Goal: Task Accomplishment & Management: Manage account settings

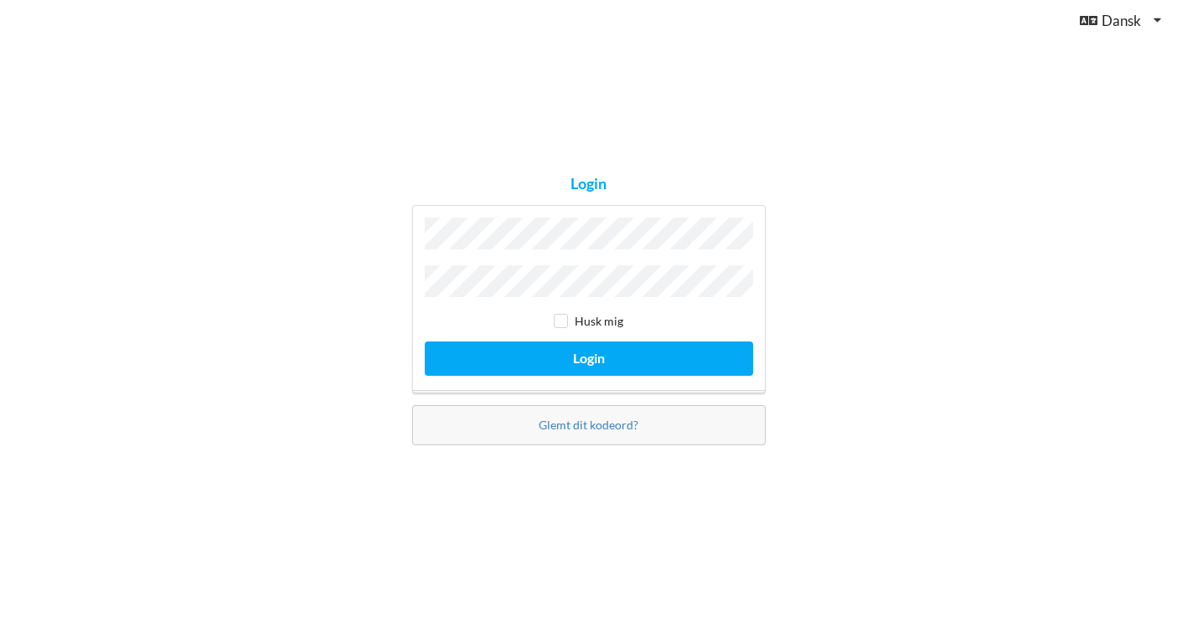
click at [588, 354] on button "Login" at bounding box center [589, 359] width 328 height 34
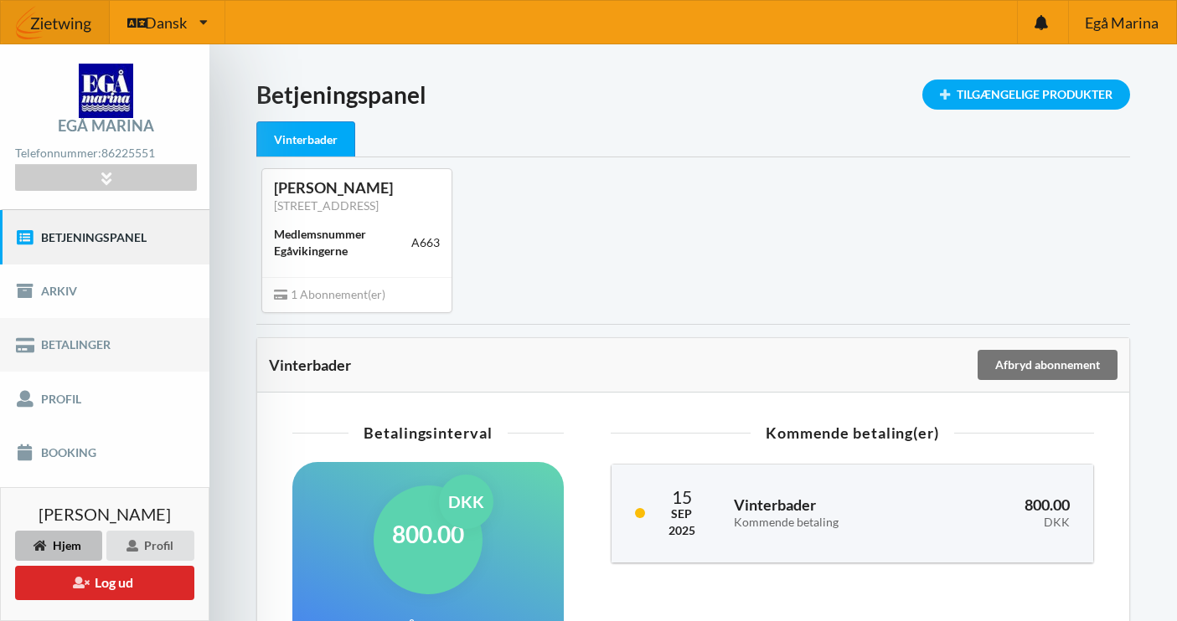
click at [145, 370] on link "Betalinger" at bounding box center [104, 345] width 209 height 54
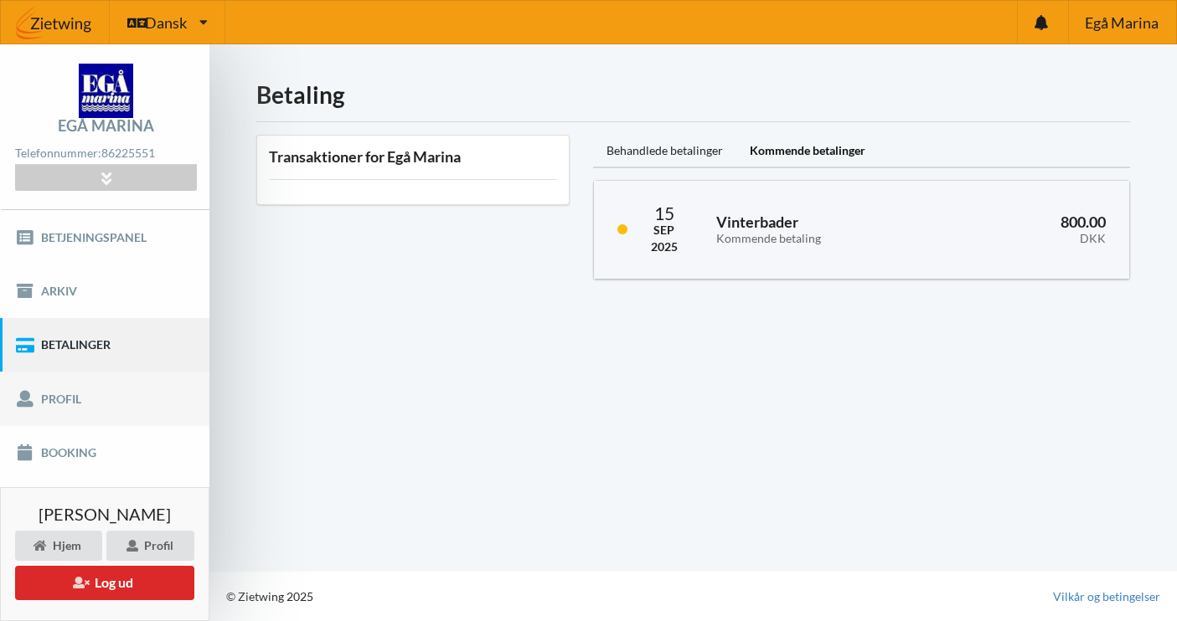
click at [128, 404] on link "Profil" at bounding box center [104, 399] width 209 height 54
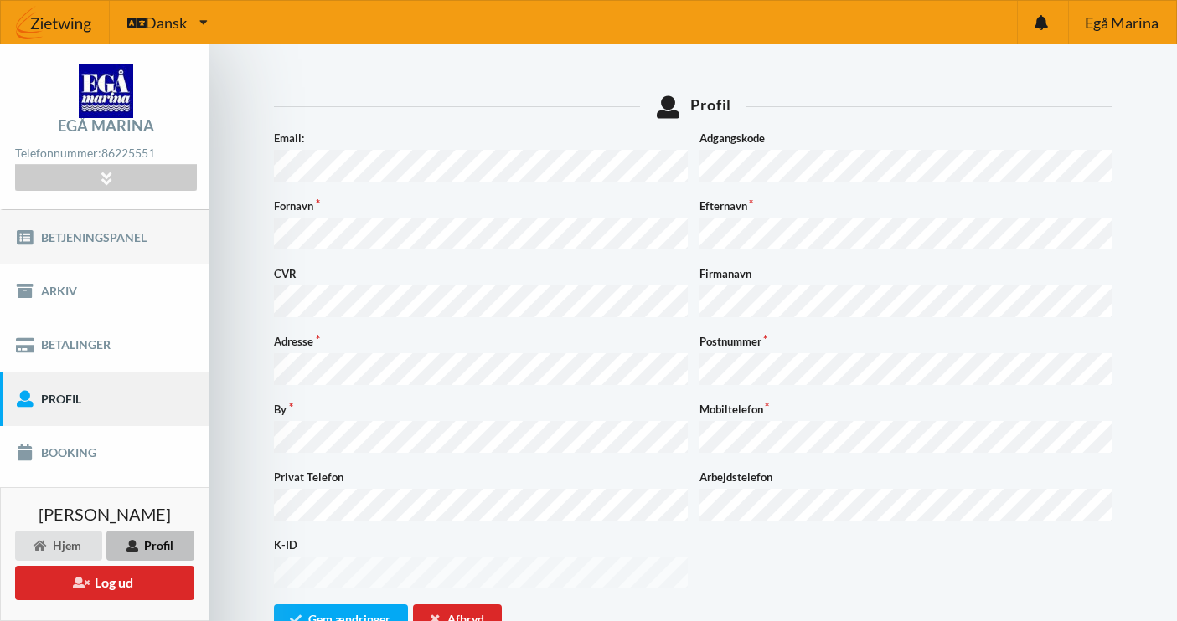
click at [127, 243] on link "Betjeningspanel" at bounding box center [104, 237] width 209 height 54
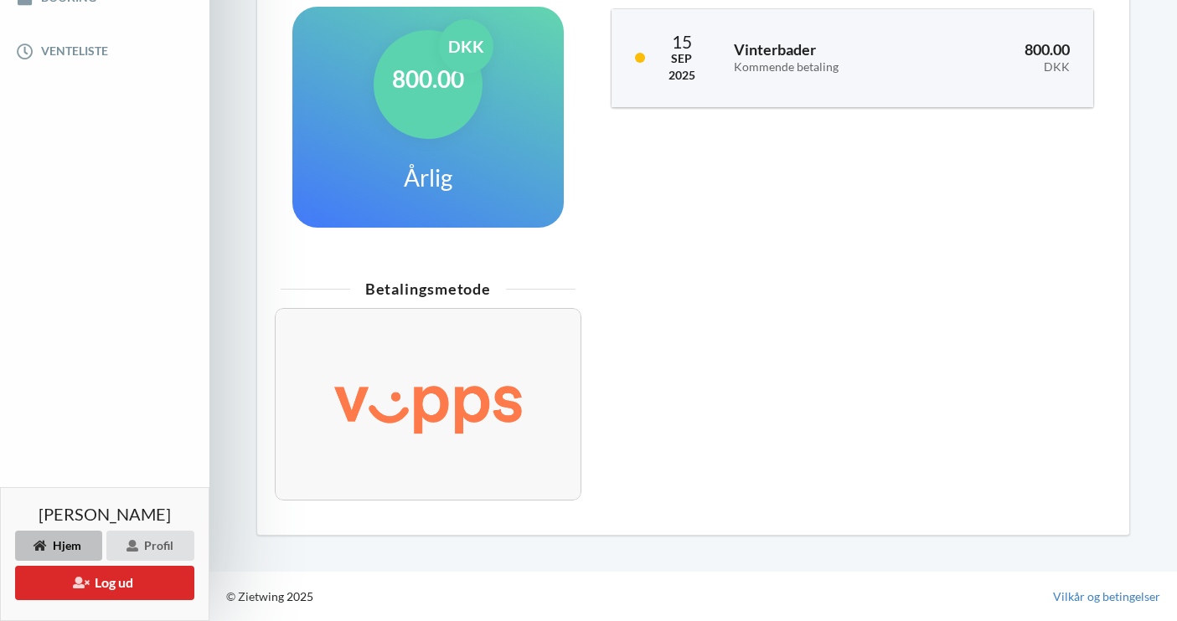
scroll to position [470, 0]
click at [415, 405] on img at bounding box center [428, 405] width 258 height 104
click at [415, 359] on img at bounding box center [428, 405] width 258 height 104
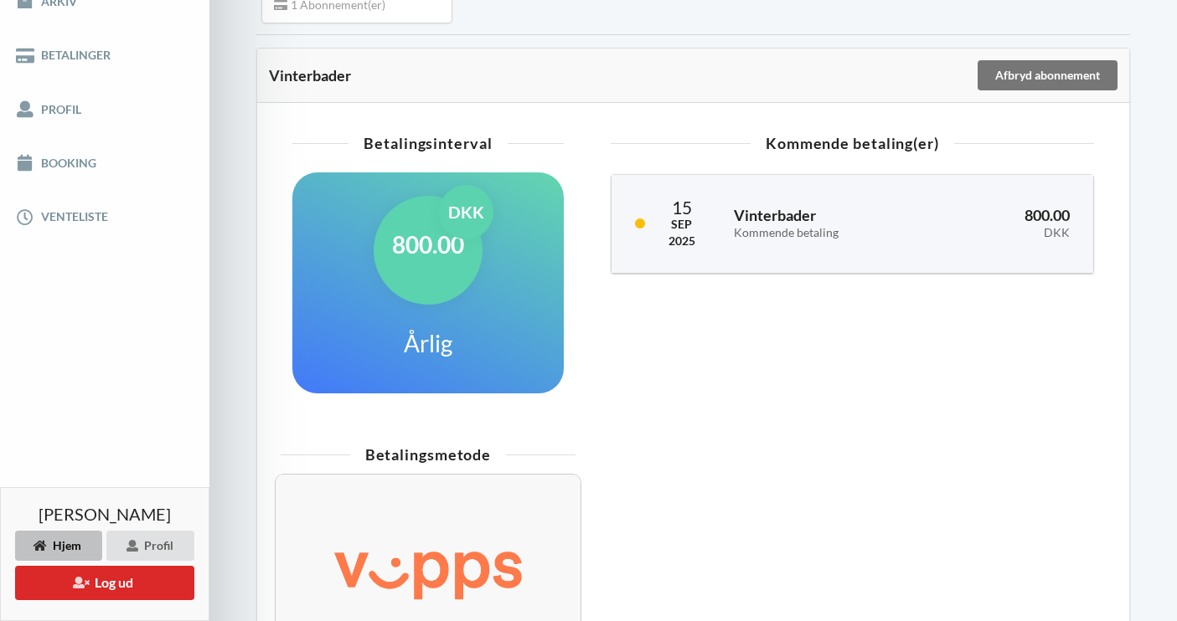
scroll to position [273, 0]
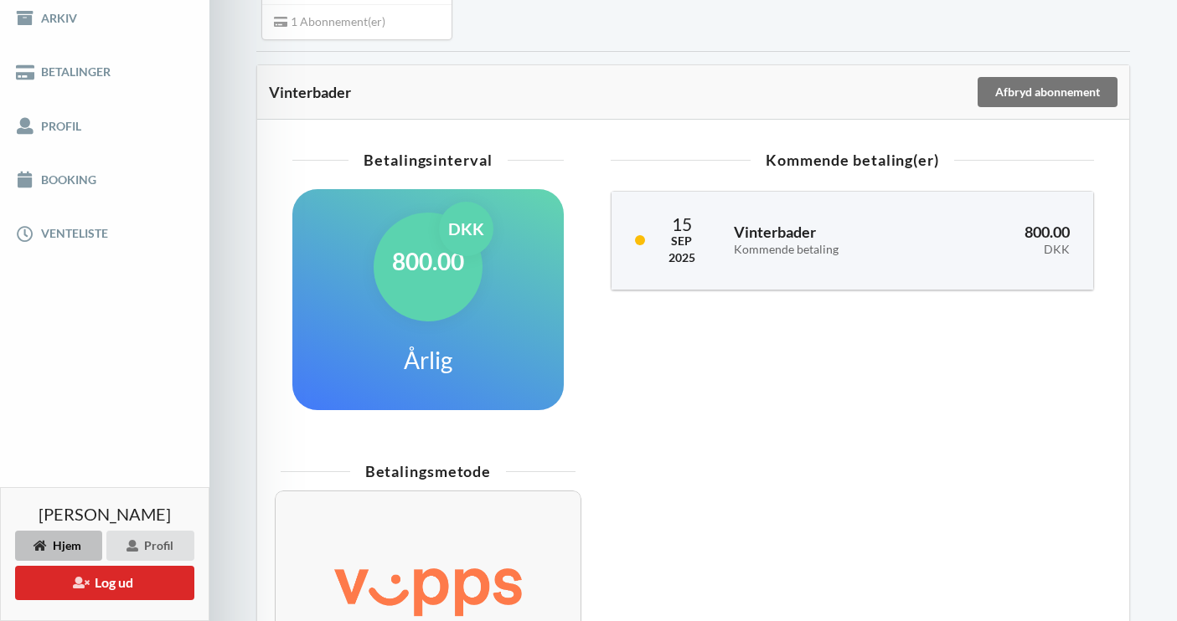
click at [425, 298] on div "800.00 DKK" at bounding box center [428, 267] width 109 height 109
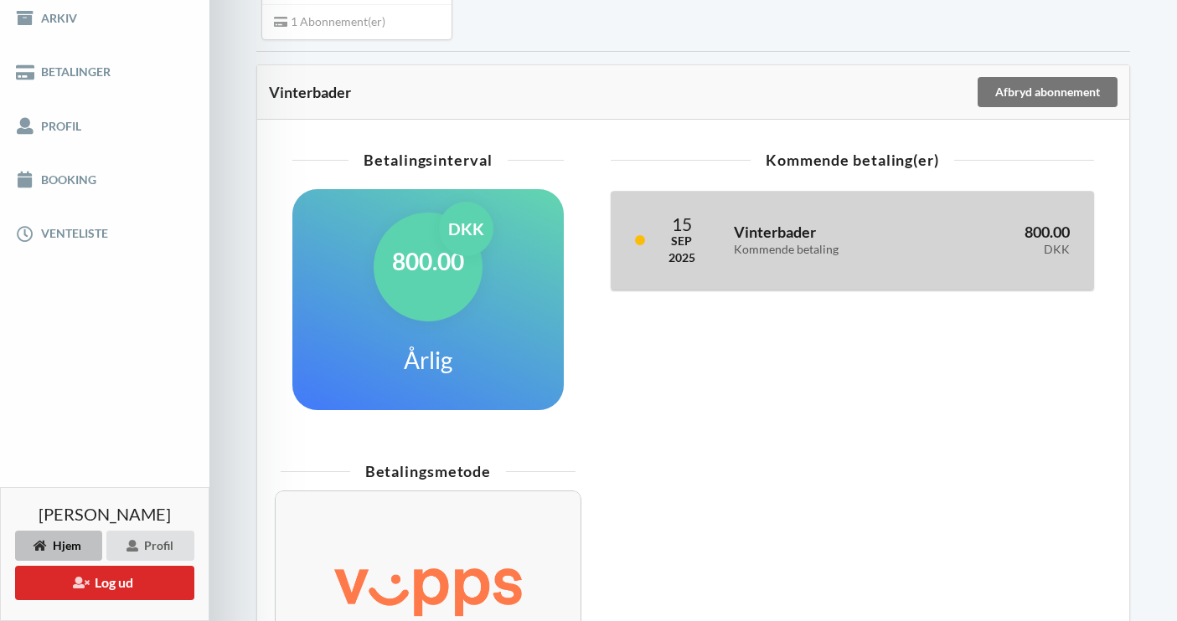
click at [686, 233] on div "15" at bounding box center [681, 224] width 27 height 18
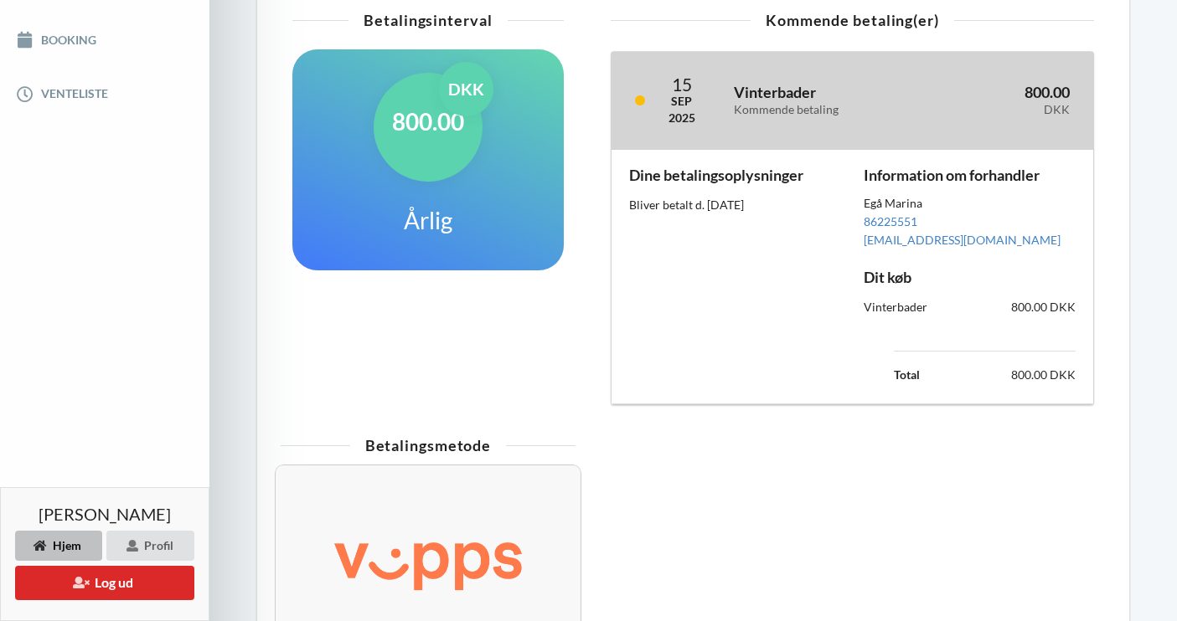
scroll to position [416, 0]
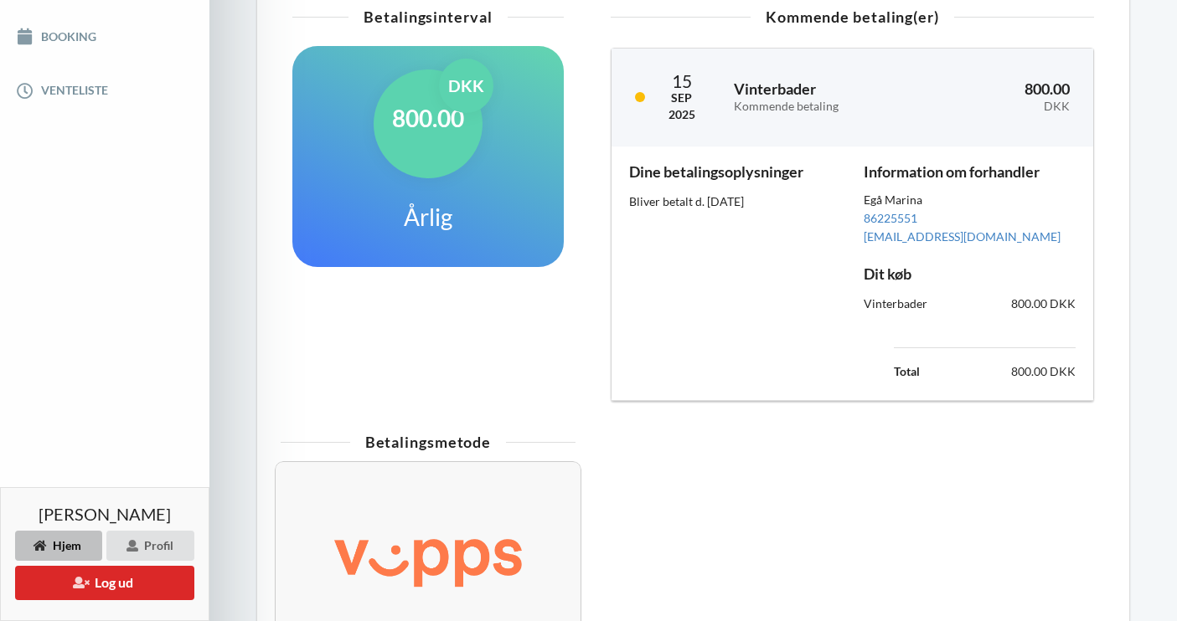
click at [439, 166] on div "800.00 DKK" at bounding box center [428, 124] width 109 height 109
click at [416, 232] on h1 "Årlig" at bounding box center [428, 217] width 49 height 30
click at [446, 232] on h1 "Årlig" at bounding box center [428, 217] width 49 height 30
click at [470, 146] on div "800.00 DKK" at bounding box center [428, 124] width 109 height 109
click at [465, 106] on div "DKK" at bounding box center [466, 86] width 54 height 54
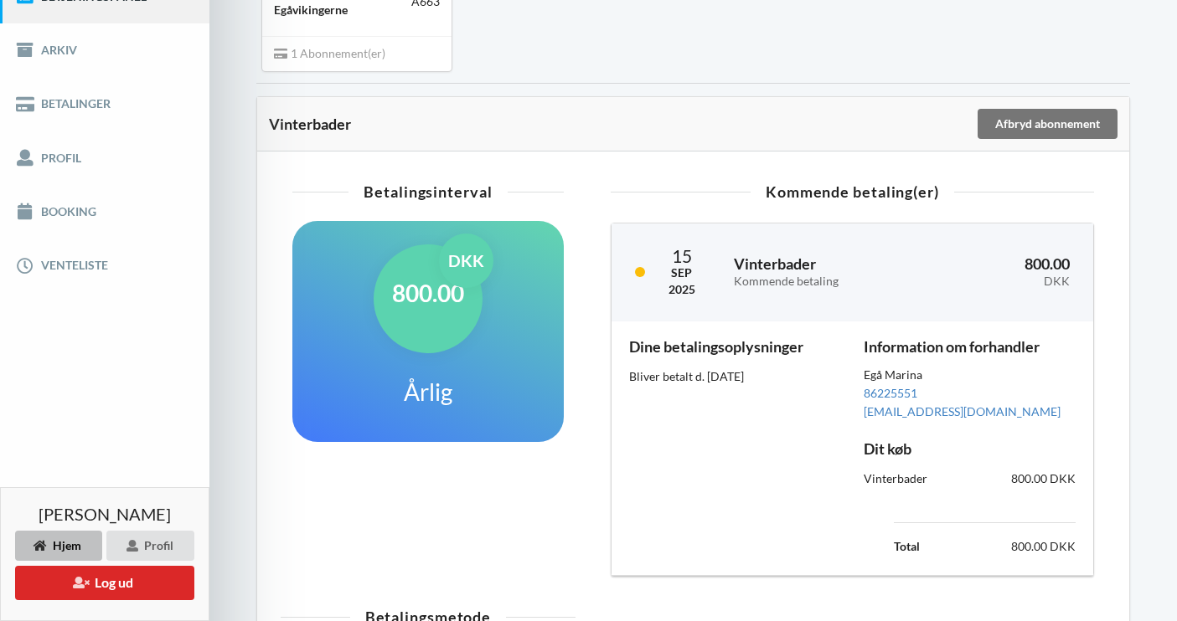
scroll to position [256, 0]
